Goal: Task Accomplishment & Management: Use online tool/utility

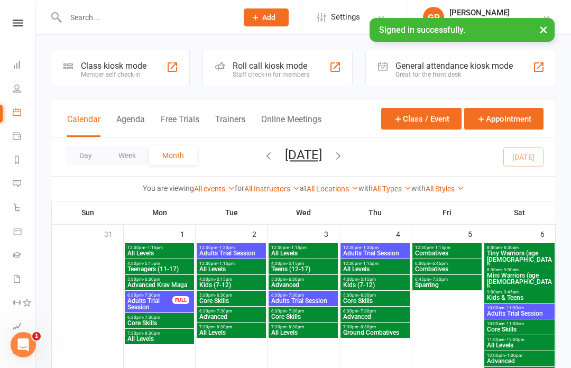
click at [120, 123] on button "Agenda" at bounding box center [130, 125] width 29 height 23
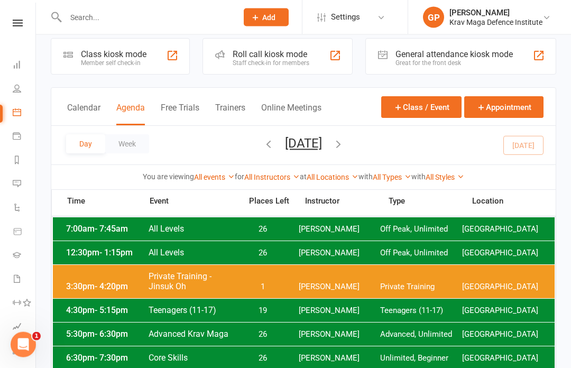
click at [363, 291] on span "[PERSON_NAME]" at bounding box center [340, 288] width 82 height 10
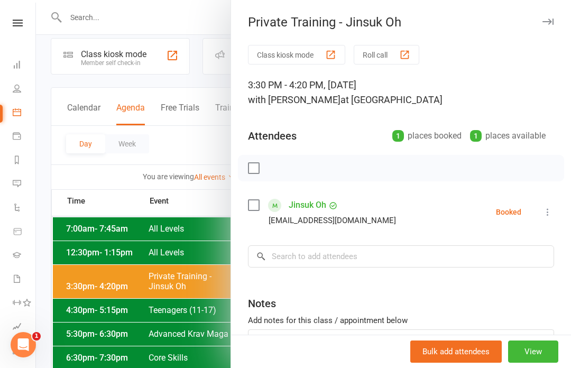
click at [133, 139] on div at bounding box center [303, 184] width 535 height 368
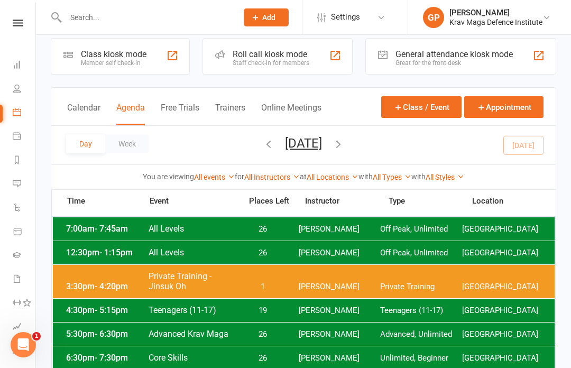
click at [360, 275] on div "3:30pm - 4:20pm Private Training - [GEOGRAPHIC_DATA] Oh 1 [PERSON_NAME] Private…" at bounding box center [304, 281] width 502 height 33
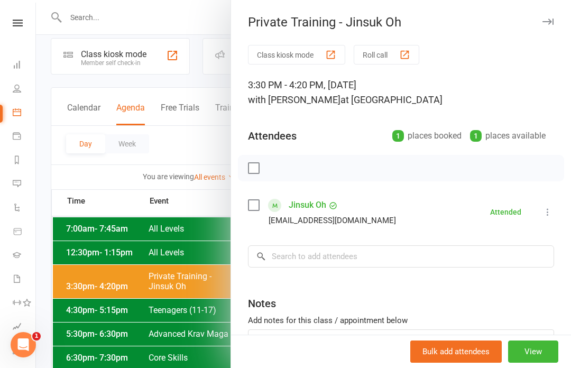
click at [190, 149] on div at bounding box center [303, 184] width 535 height 368
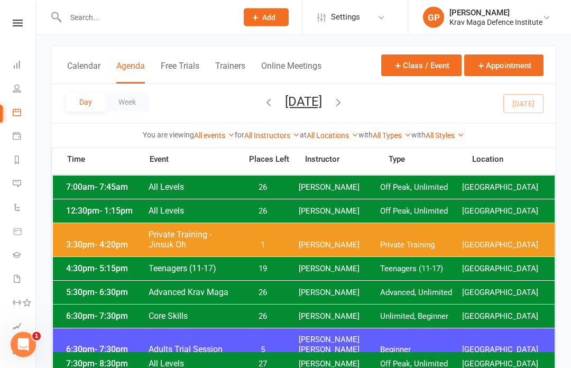
click at [382, 269] on span "Teenagers (11-17)" at bounding box center [421, 270] width 82 height 10
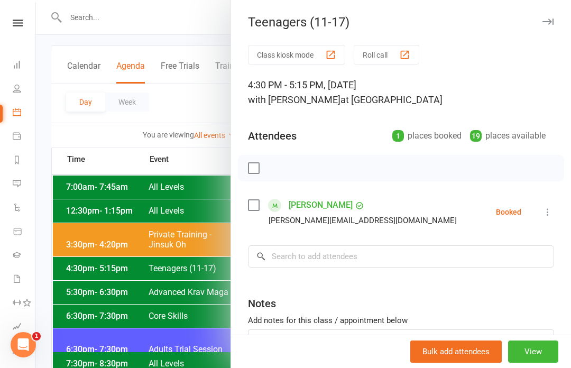
click at [304, 54] on button "Class kiosk mode" at bounding box center [296, 55] width 97 height 20
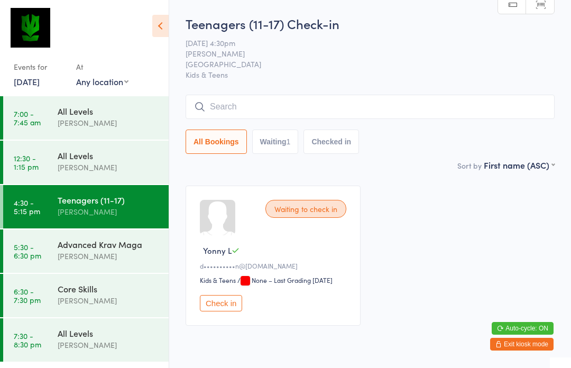
click at [437, 113] on input "search" at bounding box center [370, 107] width 369 height 24
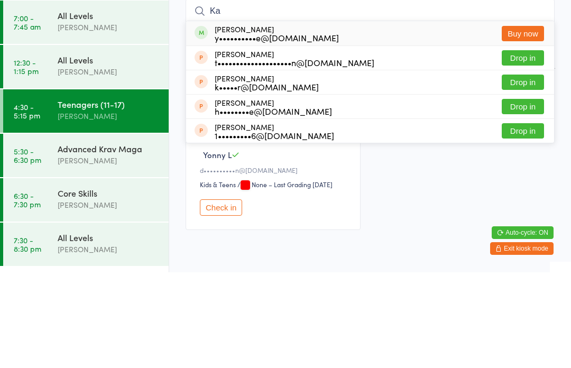
type input "K"
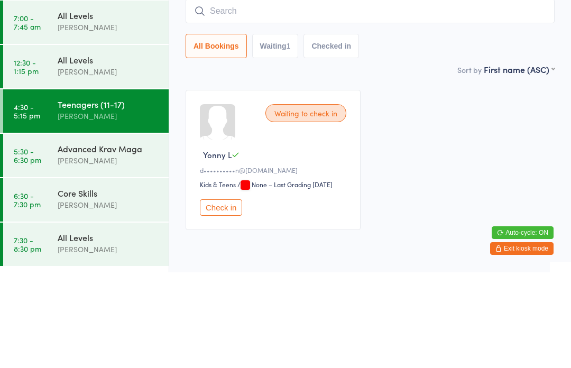
click at [523, 176] on div "Waiting to check in Yonny L d••••••••••n@[DOMAIN_NAME] Kids & Teens Kids & Teen…" at bounding box center [370, 255] width 388 height 159
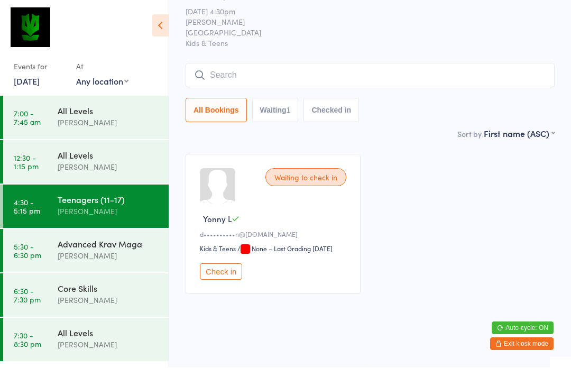
click at [332, 63] on input "search" at bounding box center [370, 75] width 369 height 24
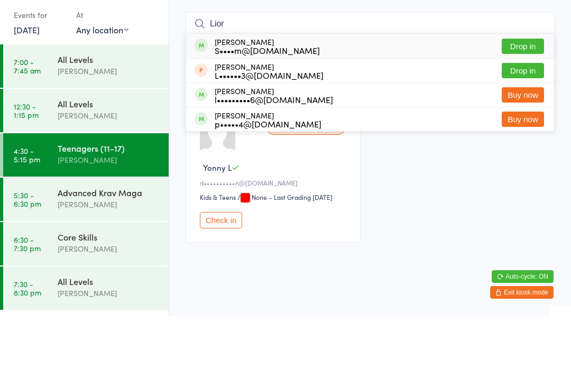
type input "Lior"
click at [298, 98] on div "S••••m@[DOMAIN_NAME]" at bounding box center [267, 102] width 105 height 8
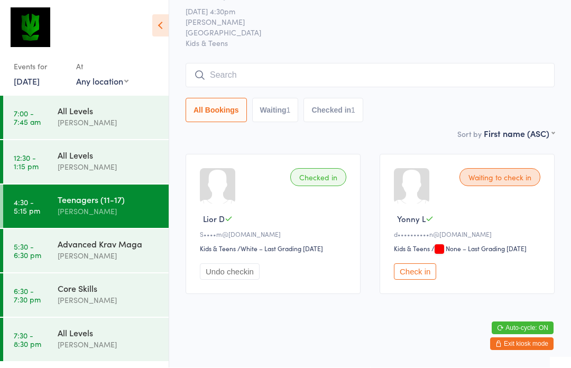
click at [247, 70] on input "search" at bounding box center [370, 75] width 369 height 24
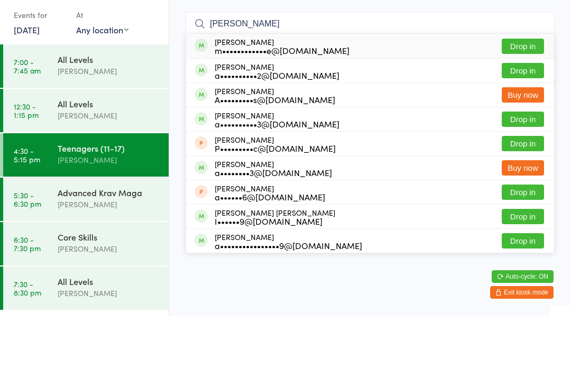
type input "[PERSON_NAME]"
click at [521, 90] on button "Drop in" at bounding box center [523, 97] width 42 height 15
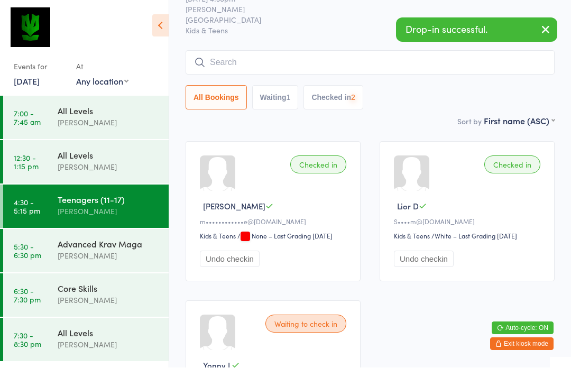
scroll to position [44, 0]
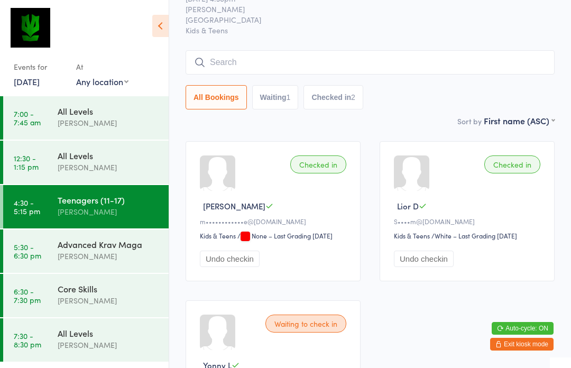
click at [252, 74] on input "search" at bounding box center [370, 62] width 369 height 24
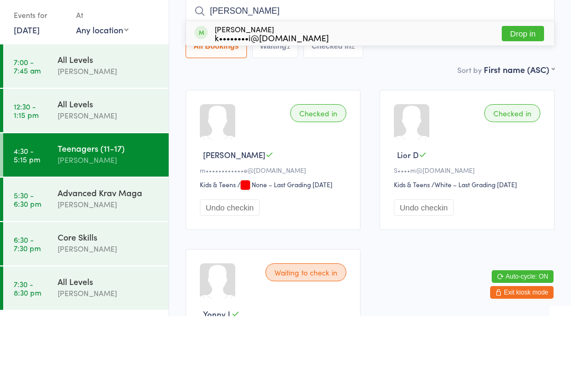
type input "Whitt"
click at [310, 73] on div "Whittaker Ciszewski k••••••••i@gmail.com Drop in" at bounding box center [370, 85] width 368 height 24
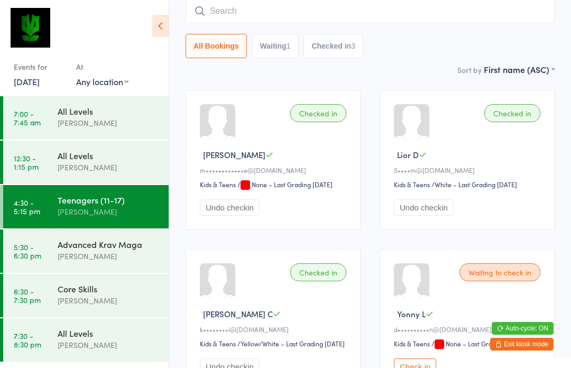
click at [459, 22] on input "search" at bounding box center [370, 11] width 369 height 24
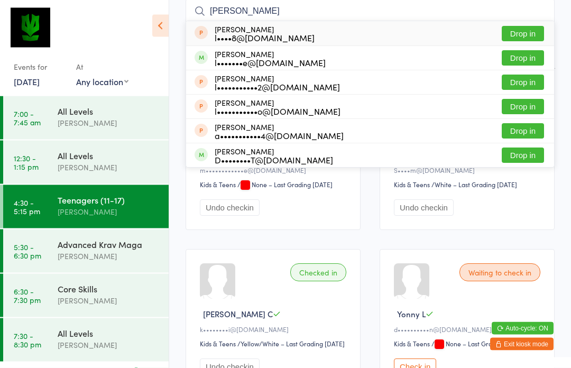
type input "Lachlan Walsh"
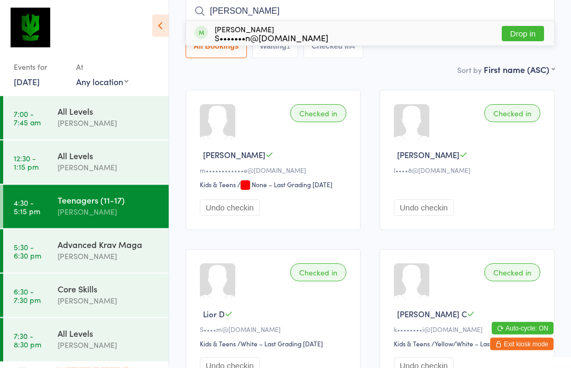
type input "naomi"
click at [273, 29] on div "Naomi Levin S•••••••n@outlook.com" at bounding box center [272, 33] width 114 height 17
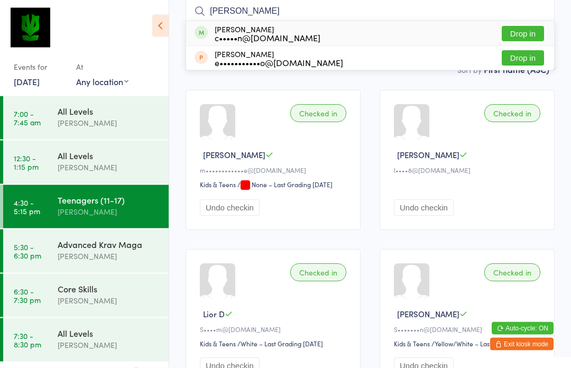
type input "Dion"
click at [526, 26] on button "Drop in" at bounding box center [523, 33] width 42 height 15
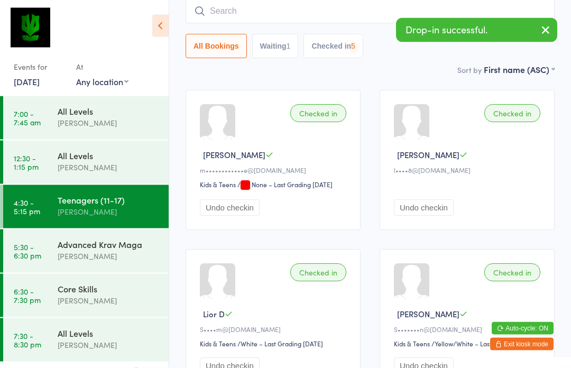
scroll to position [96, 0]
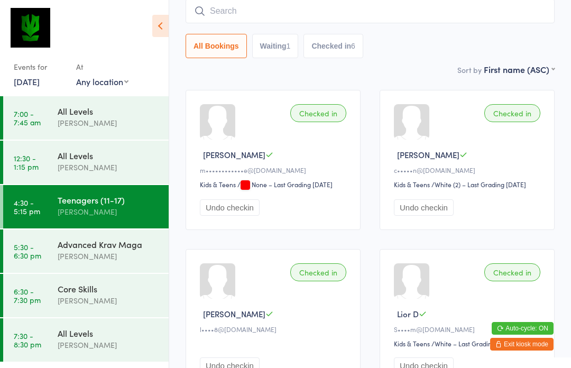
click at [214, 23] on input "search" at bounding box center [370, 11] width 369 height 24
type input "A"
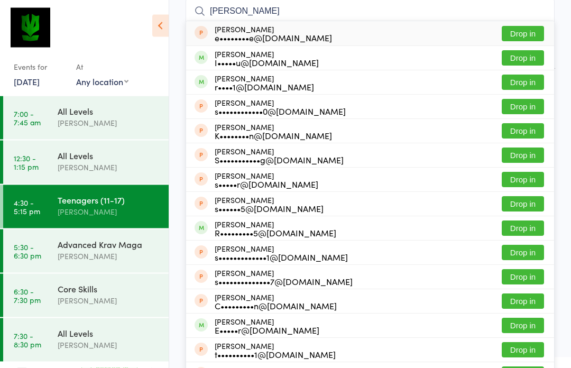
type input "Sam"
click at [524, 78] on button "Drop in" at bounding box center [523, 82] width 42 height 15
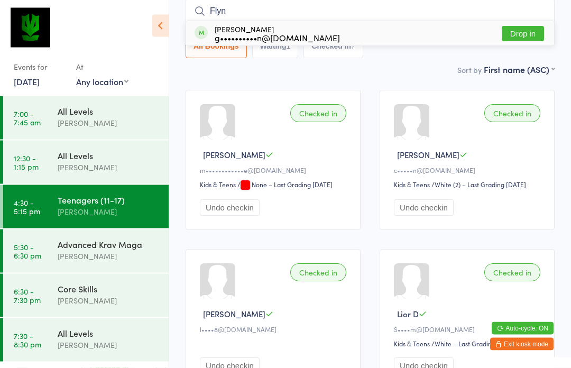
type input "Flyn"
click at [529, 38] on button "Drop in" at bounding box center [523, 33] width 42 height 15
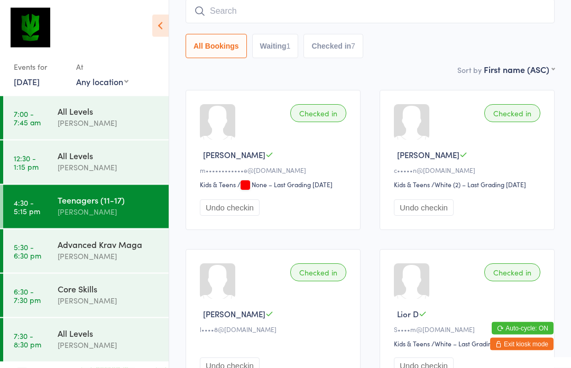
scroll to position [96, 0]
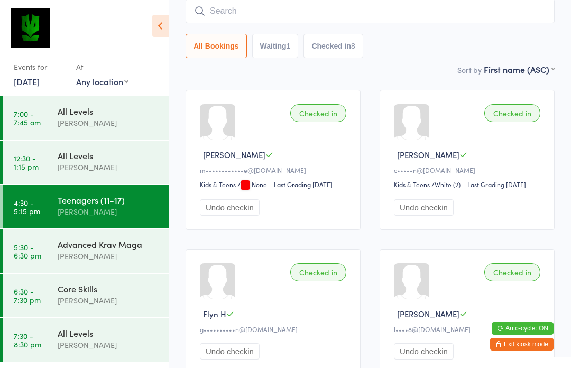
click at [301, 12] on input "search" at bounding box center [370, 11] width 369 height 24
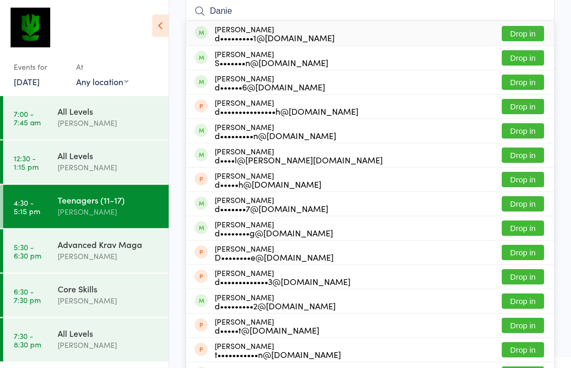
type input "Danie"
click at [529, 58] on button "Drop in" at bounding box center [523, 58] width 42 height 15
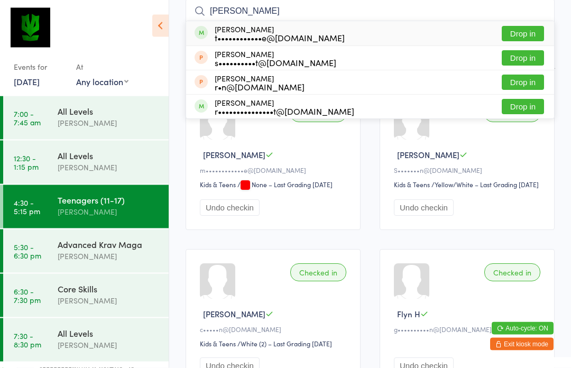
type input "Ronav"
click at [529, 30] on button "Drop in" at bounding box center [523, 33] width 42 height 15
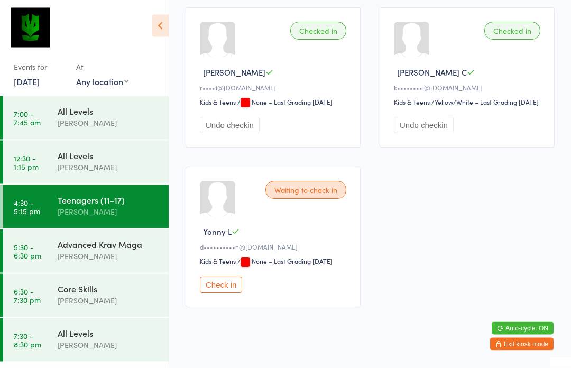
scroll to position [812, 0]
click at [221, 293] on button "Check in" at bounding box center [221, 285] width 42 height 16
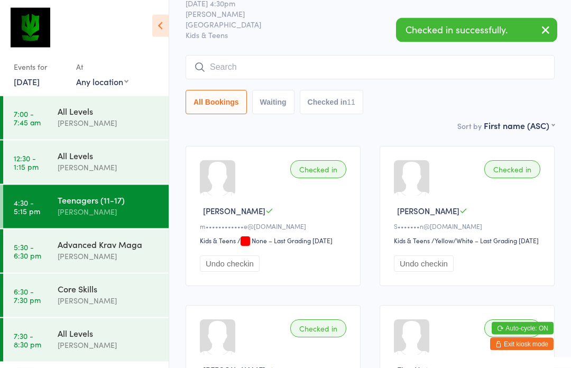
scroll to position [0, 0]
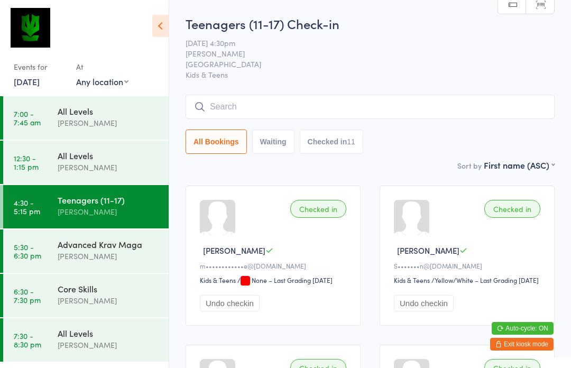
click at [314, 102] on input "search" at bounding box center [370, 107] width 369 height 24
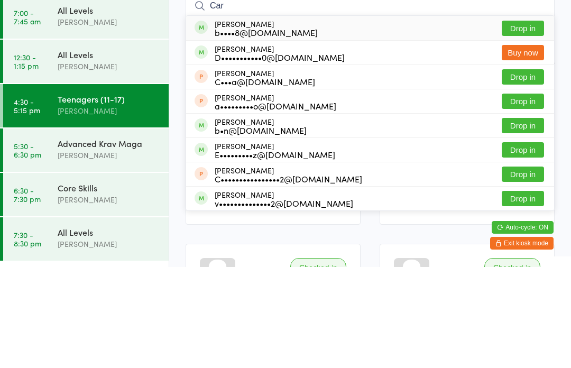
type input "Car"
click at [524, 243] on button "Drop in" at bounding box center [523, 250] width 42 height 15
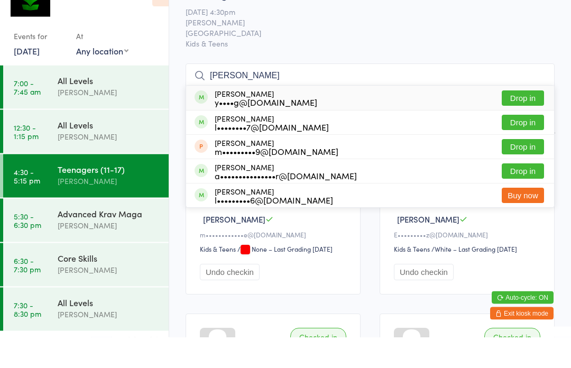
type input "Luka"
click at [523, 122] on button "Drop in" at bounding box center [523, 129] width 42 height 15
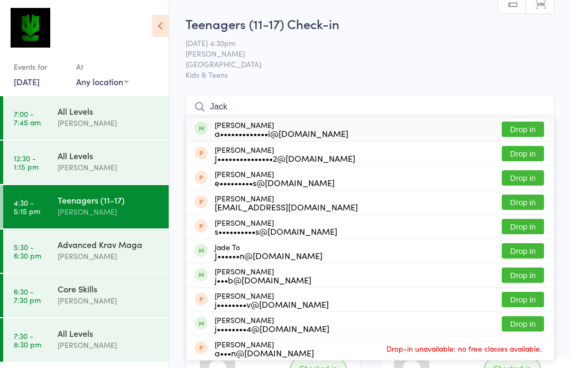
type input "Jack"
click at [512, 129] on button "Drop in" at bounding box center [523, 129] width 42 height 15
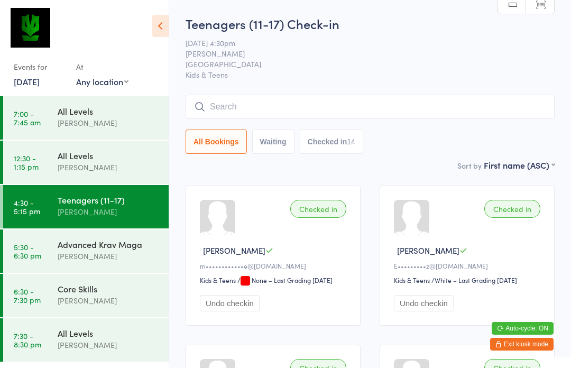
click at [455, 101] on input "search" at bounding box center [370, 107] width 369 height 24
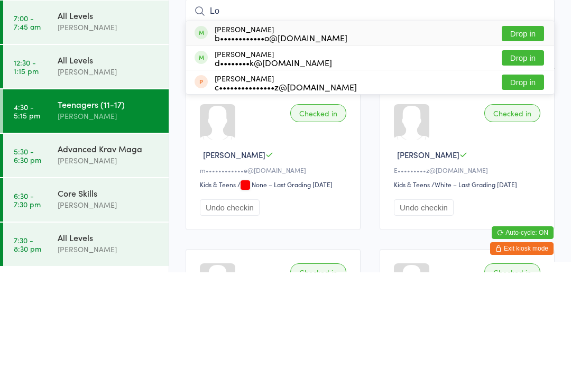
type input "L"
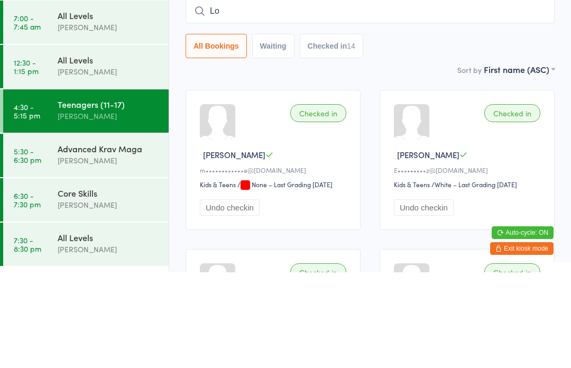
type input "L"
